Goal: Find specific page/section: Find specific page/section

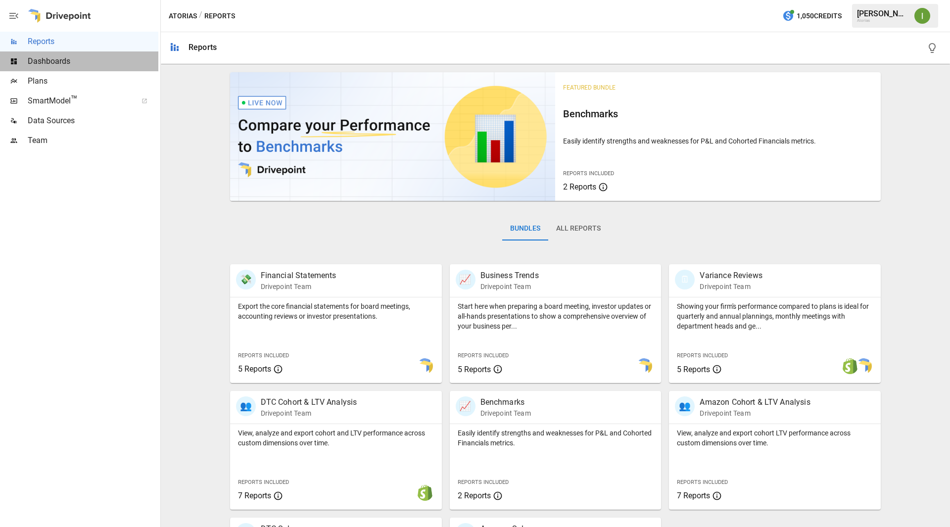
click at [47, 67] on div "Dashboards" at bounding box center [79, 61] width 158 height 20
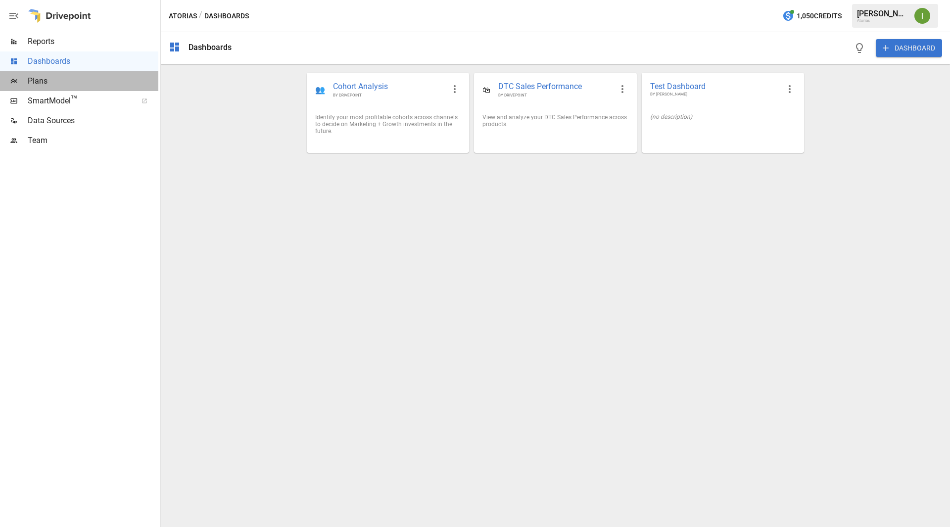
click at [40, 79] on span "Plans" at bounding box center [93, 81] width 131 height 12
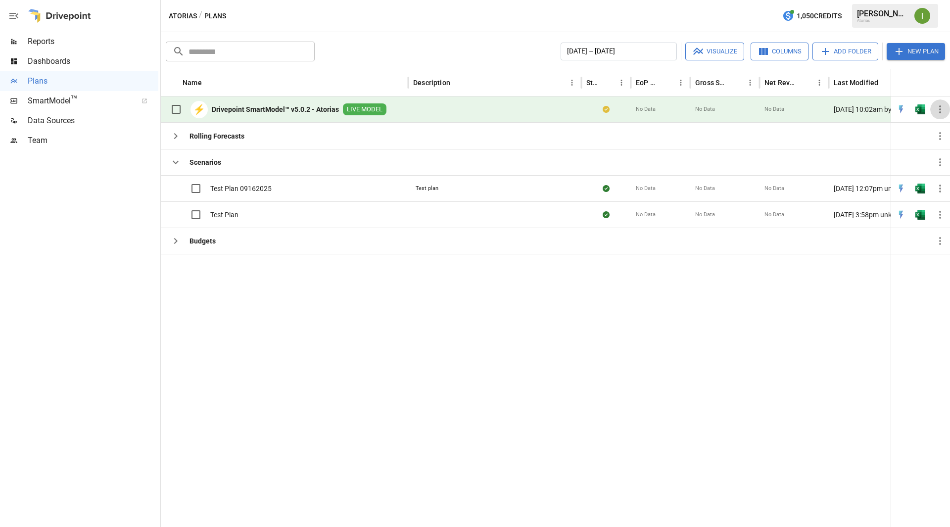
click at [938, 109] on icon "button" at bounding box center [940, 109] width 12 height 12
click at [504, 115] on div at bounding box center [475, 263] width 950 height 527
click at [373, 107] on span "LIVE MODEL" at bounding box center [365, 109] width 44 height 9
click at [233, 110] on b "Drivepoint SmartModel™ v5.0.2 - Atorias" at bounding box center [275, 109] width 127 height 10
